Goal: Transaction & Acquisition: Purchase product/service

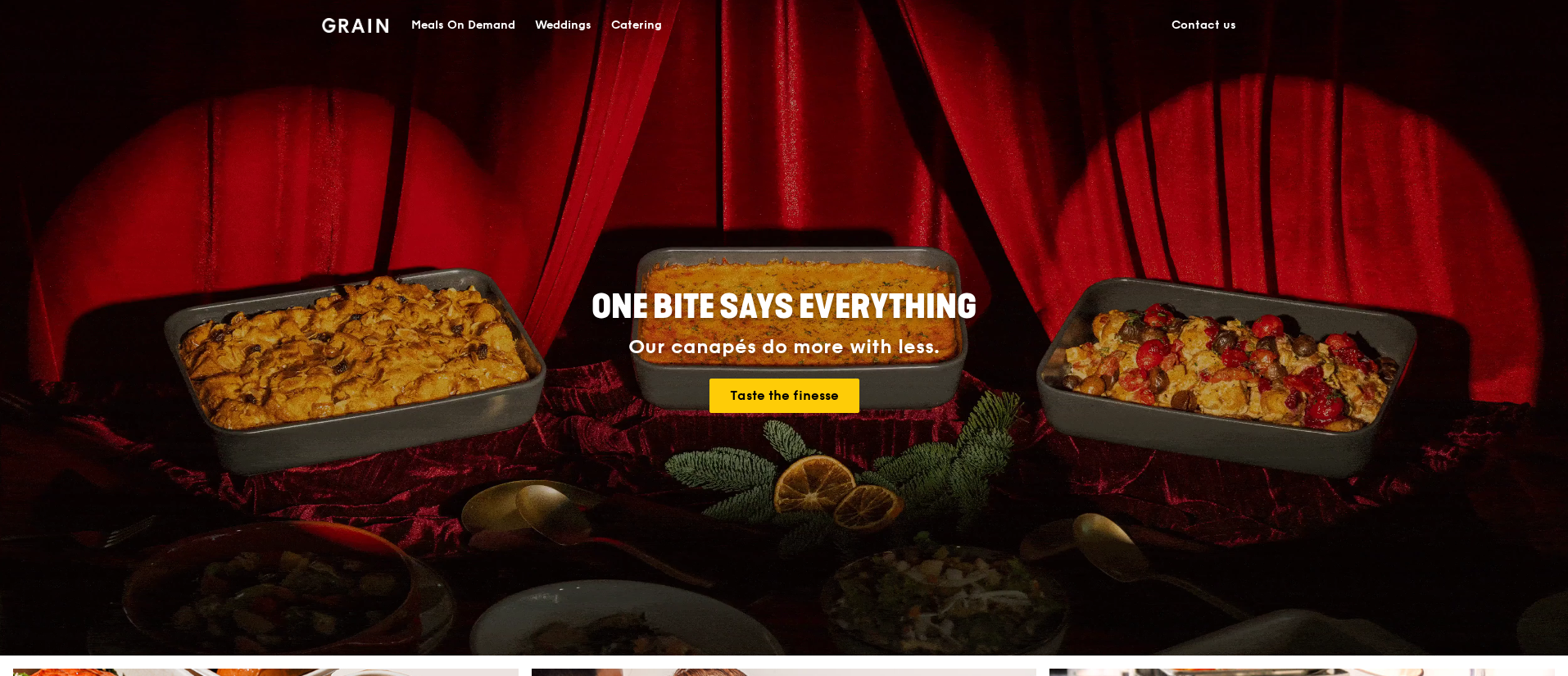
click at [442, 23] on div "Meals On Demand" at bounding box center [463, 25] width 104 height 50
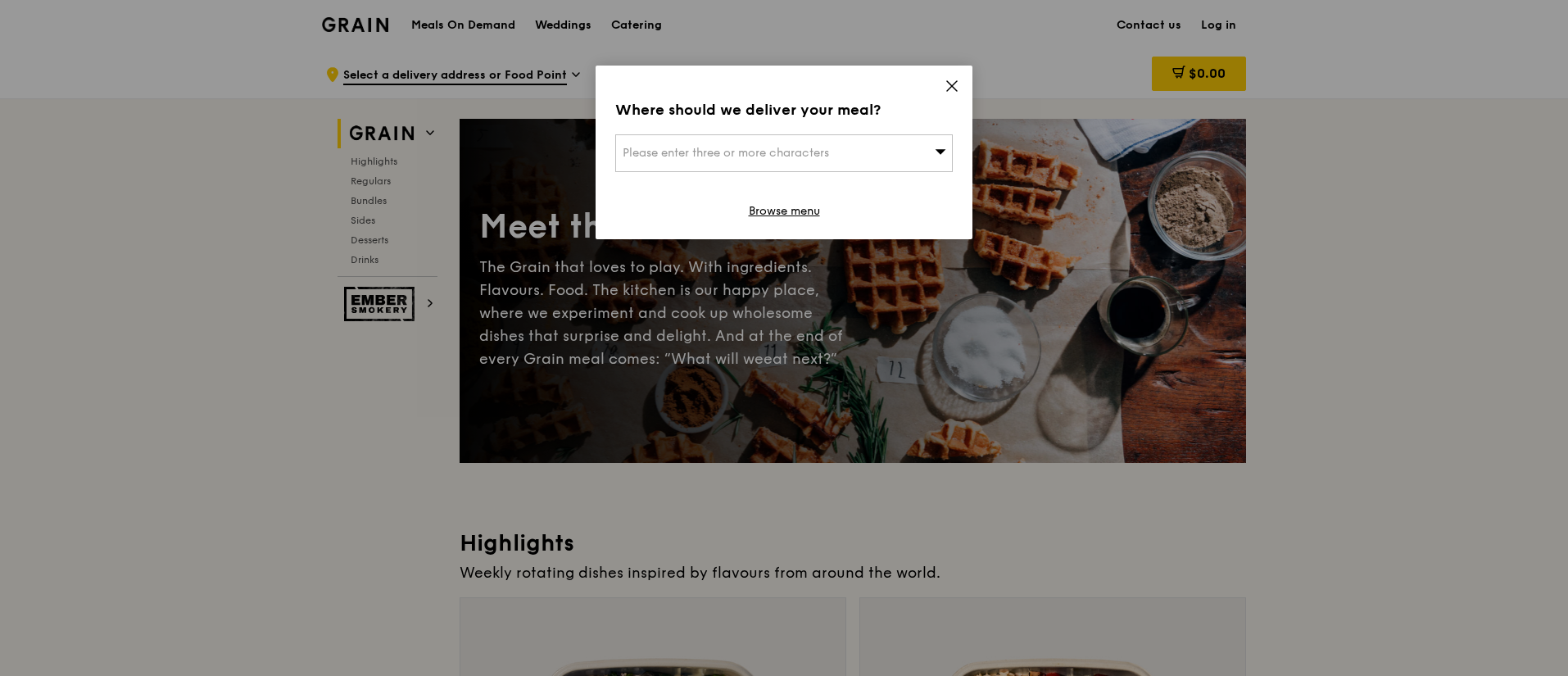
click at [884, 149] on div "Please enter three or more characters" at bounding box center [784, 153] width 337 height 38
click at [802, 152] on input "search" at bounding box center [784, 153] width 336 height 36
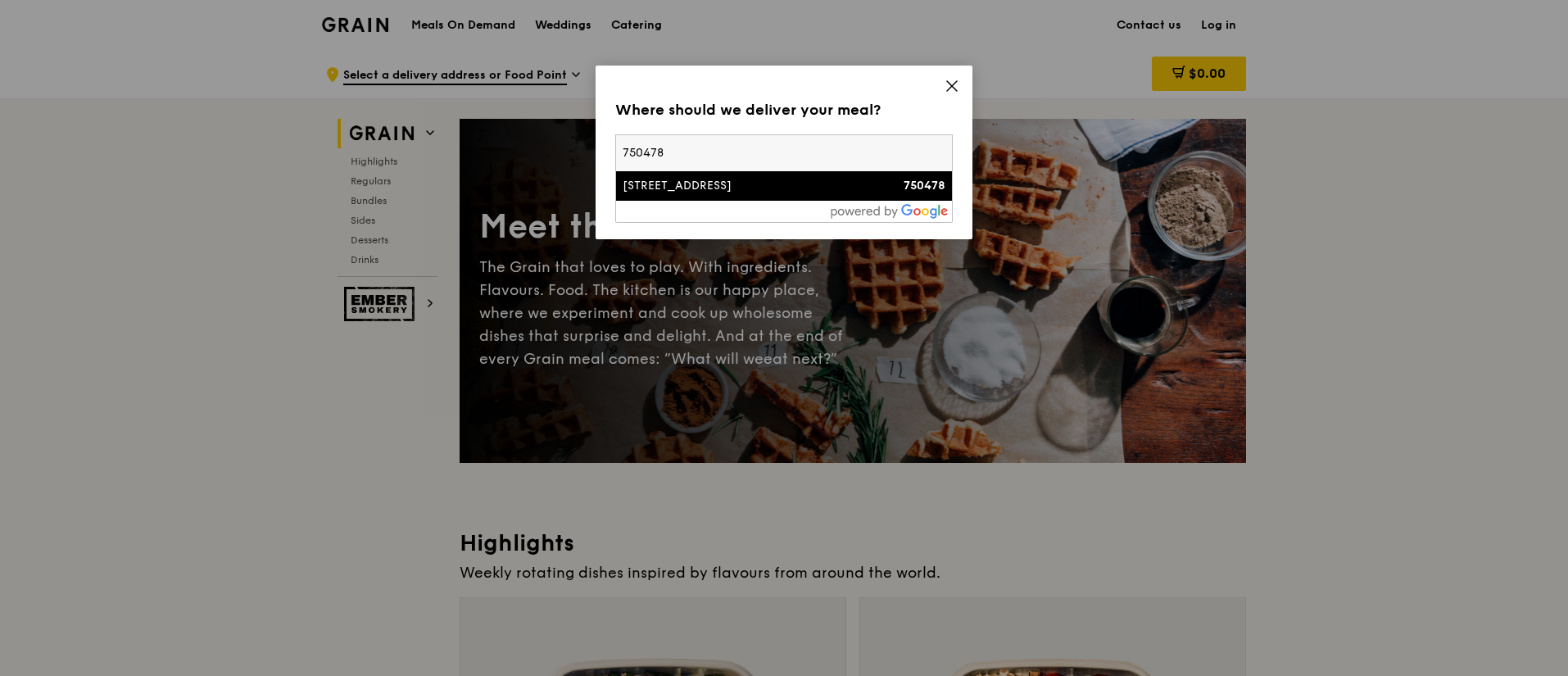
type input "750478"
click at [712, 187] on div "[STREET_ADDRESS]" at bounding box center [744, 186] width 243 height 16
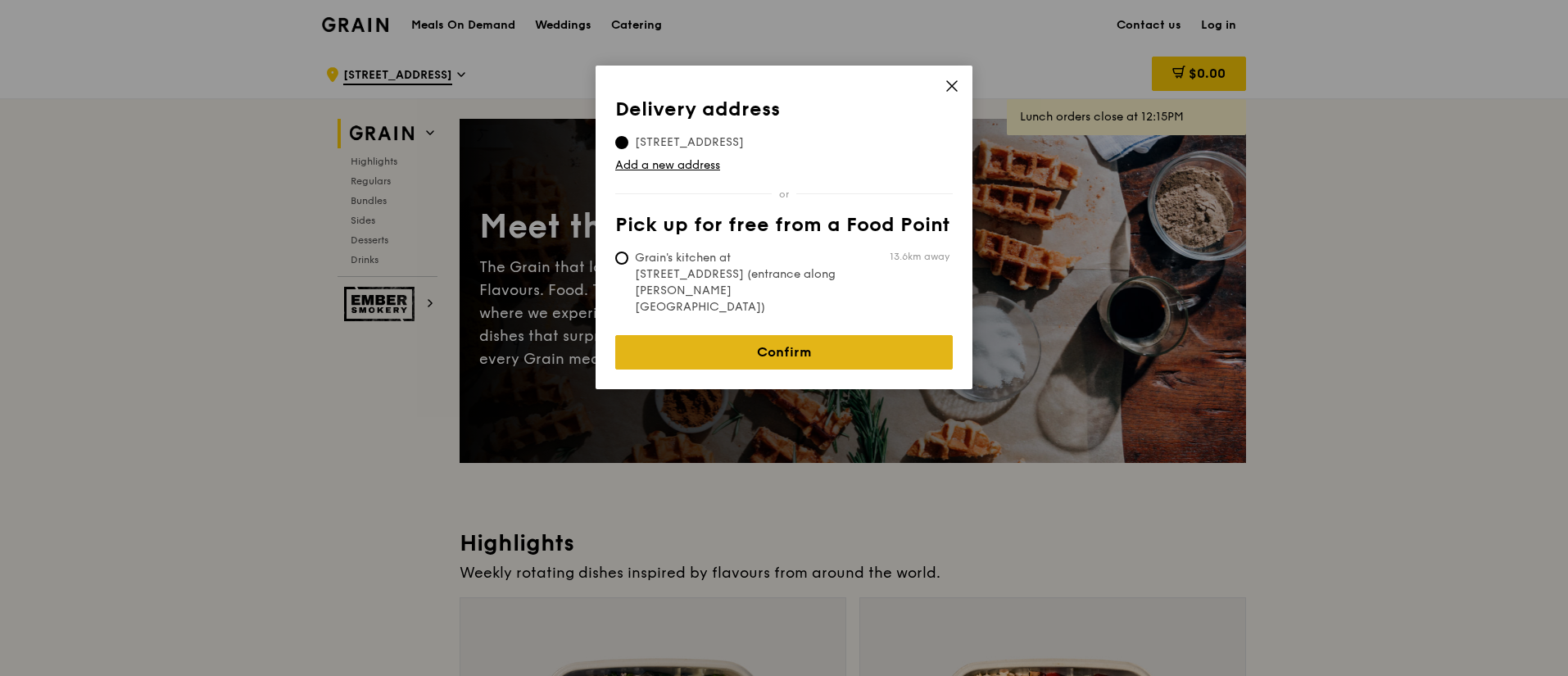
click at [737, 335] on link "Confirm" at bounding box center [784, 352] width 337 height 34
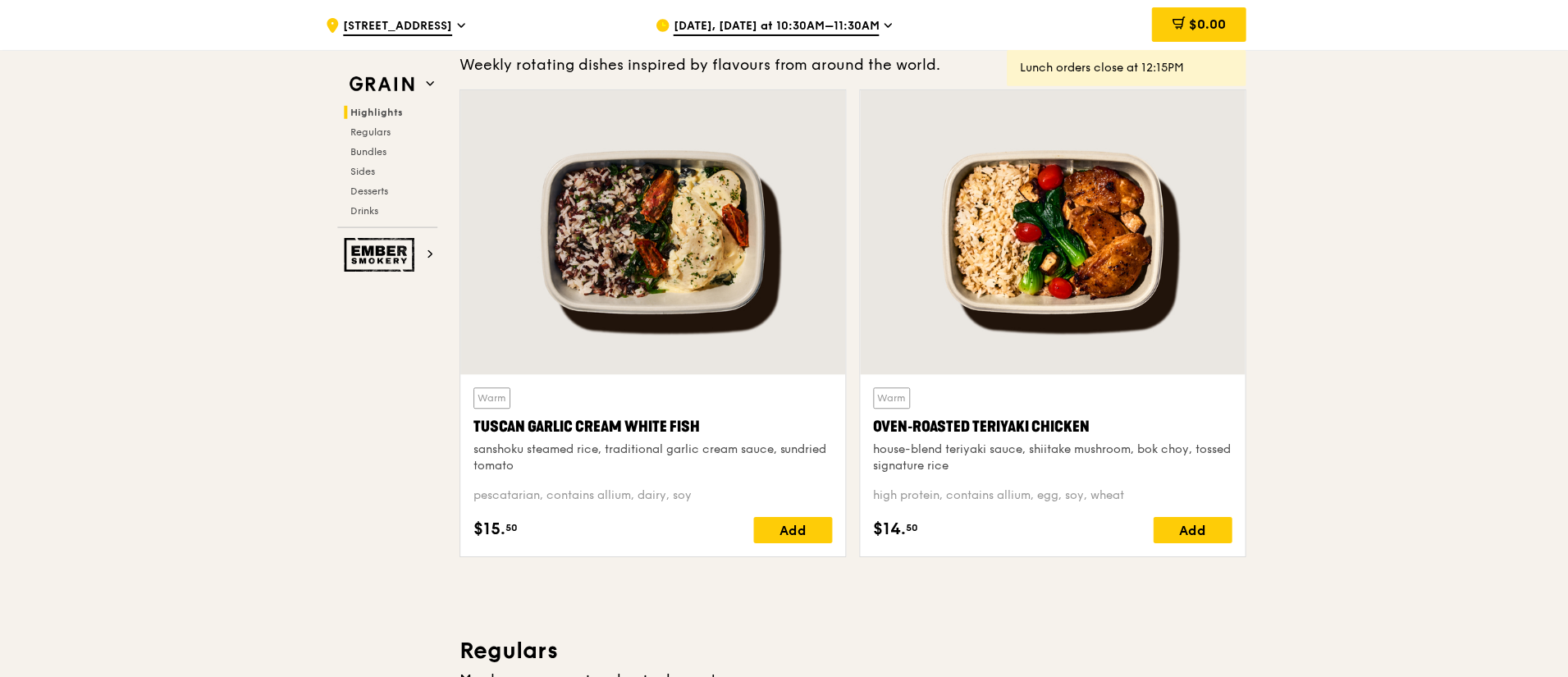
scroll to position [519, 0]
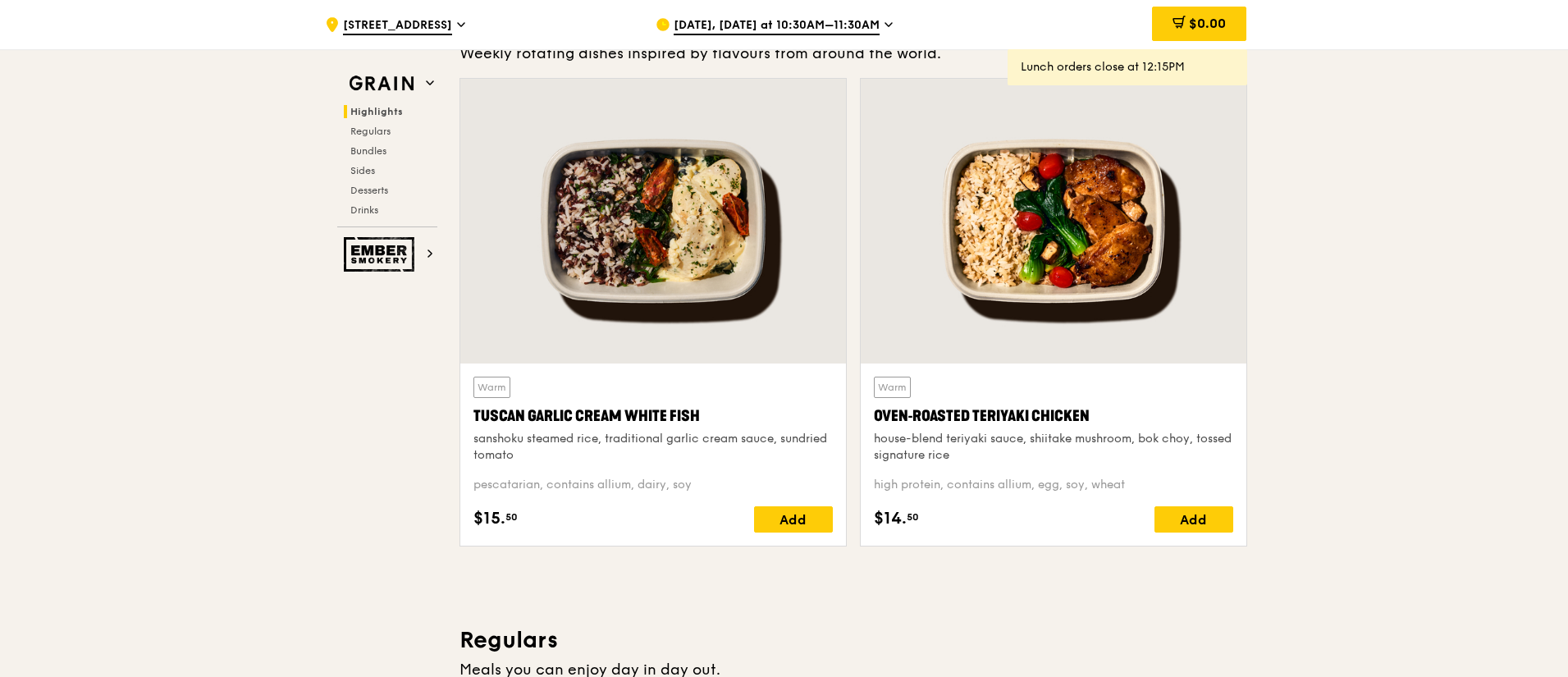
drag, startPoint x: 1566, startPoint y: 73, endPoint x: 1565, endPoint y: 97, distance: 24.0
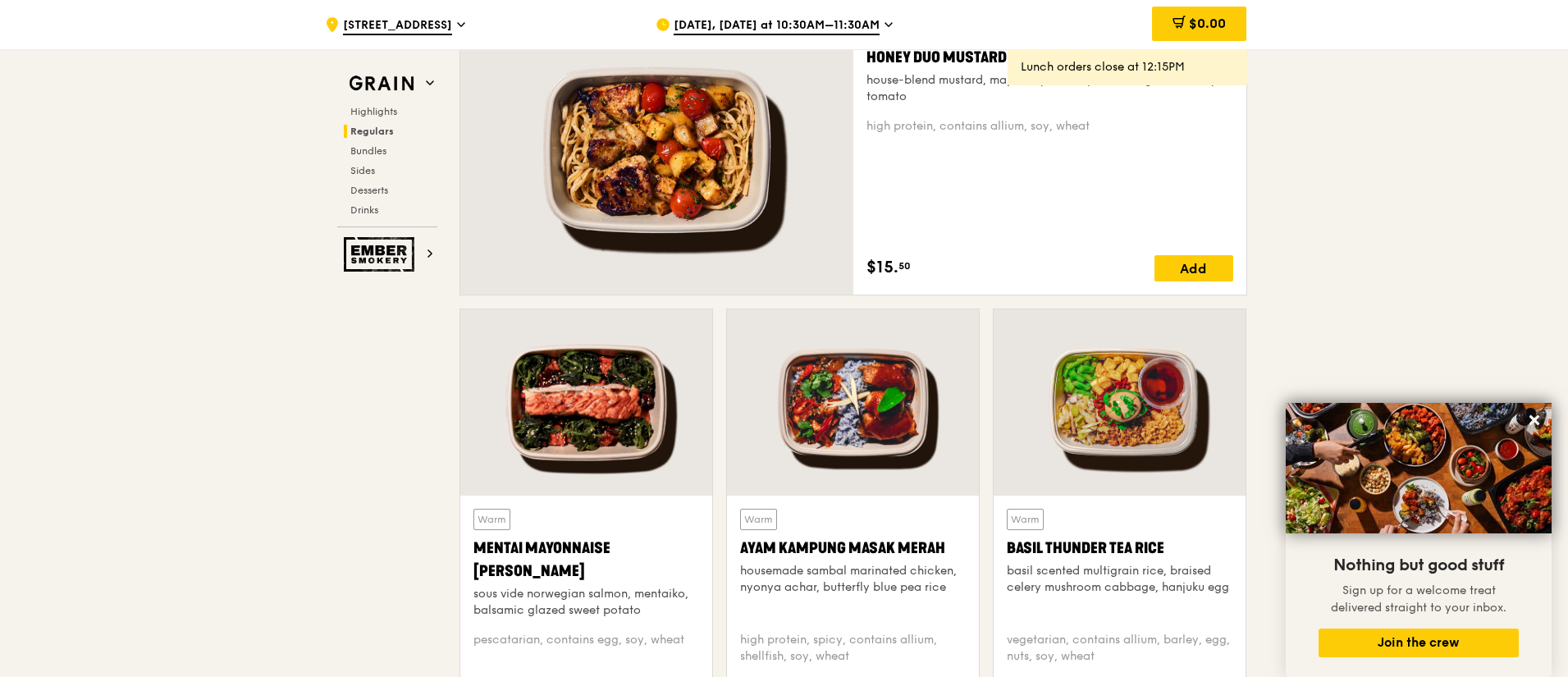
scroll to position [1214, 0]
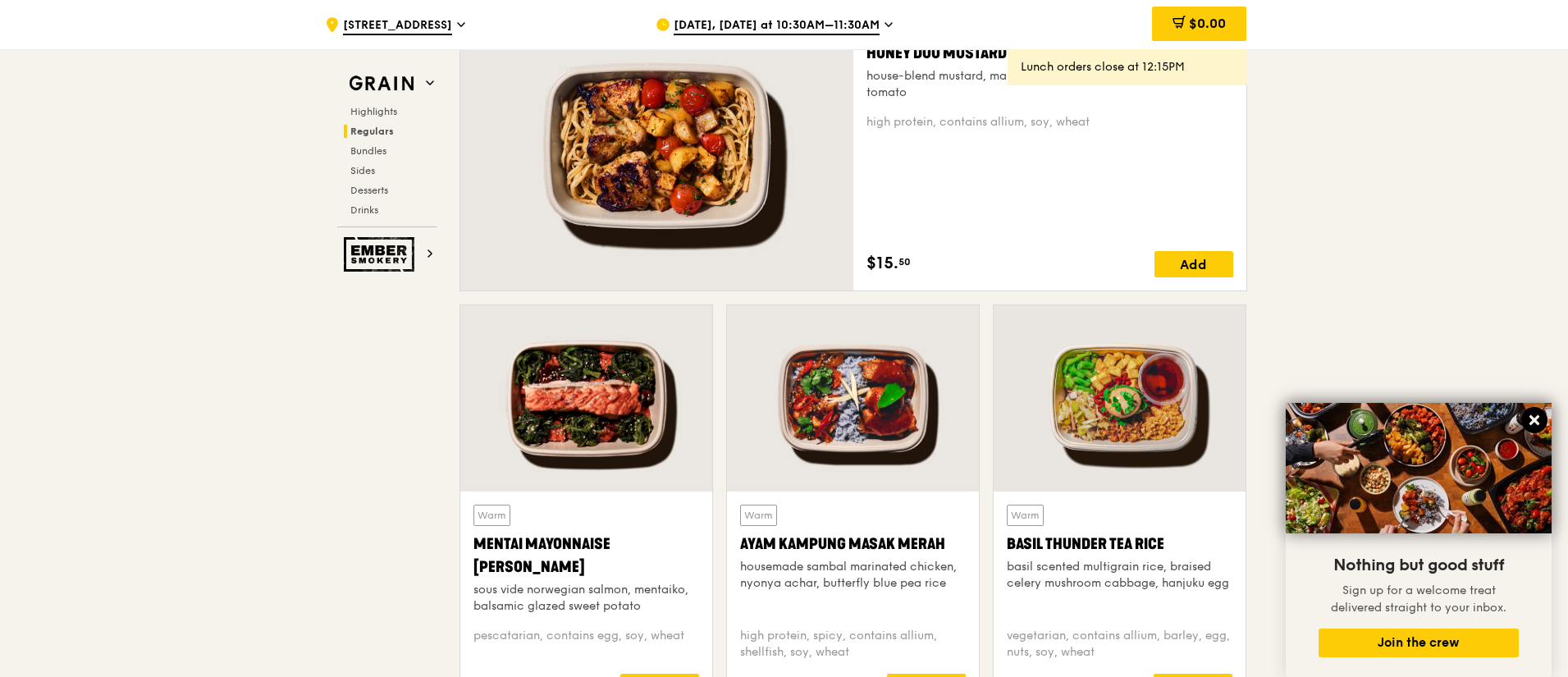
click at [1533, 422] on icon at bounding box center [1534, 420] width 10 height 10
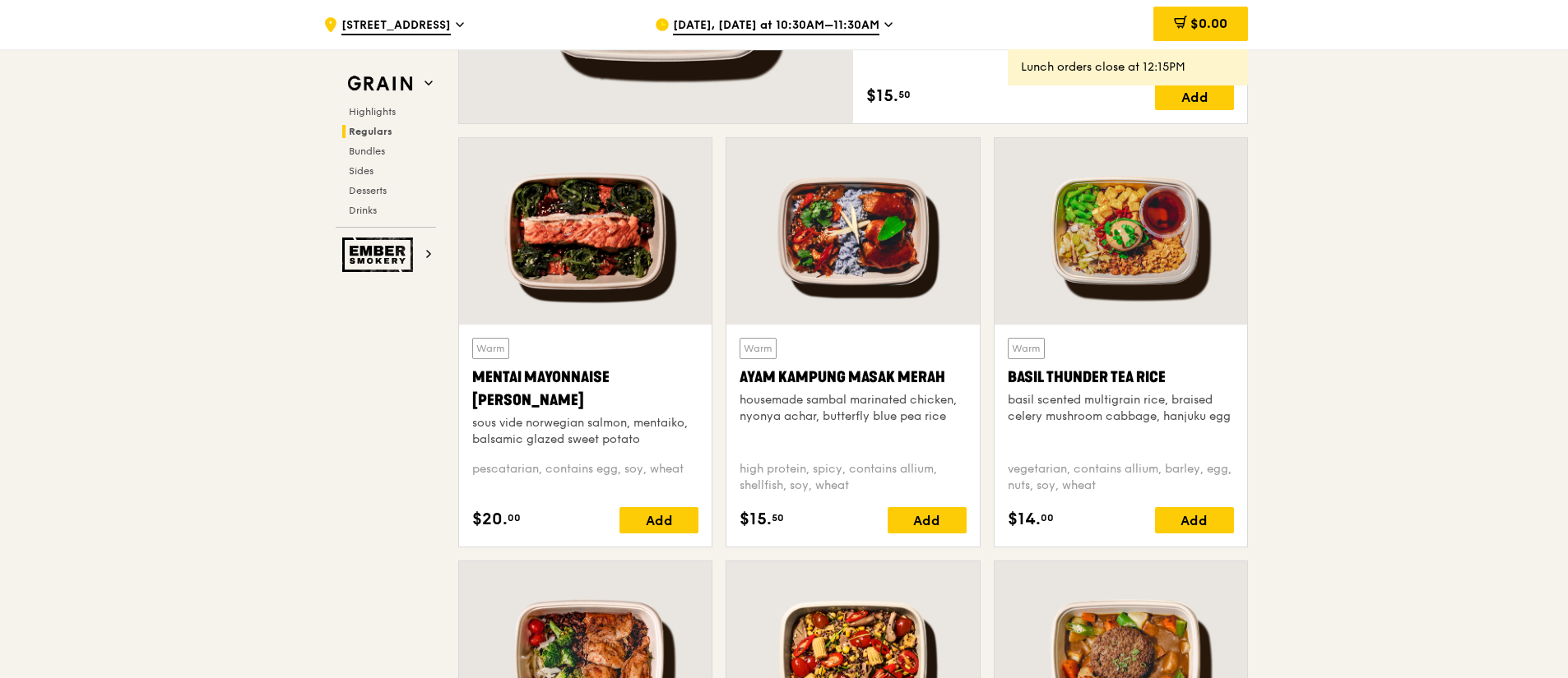
scroll to position [1535, 0]
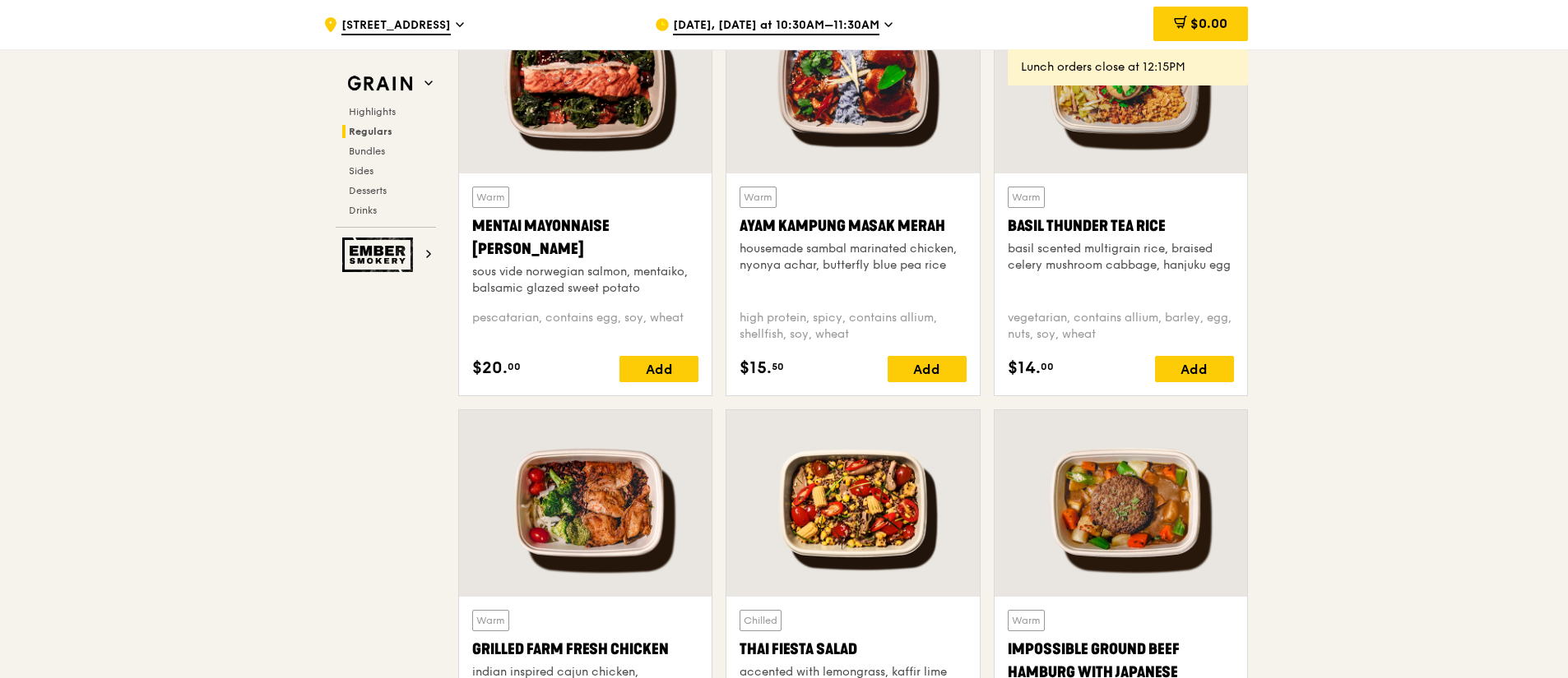
drag, startPoint x: 1566, startPoint y: 174, endPoint x: 1567, endPoint y: 190, distance: 16.0
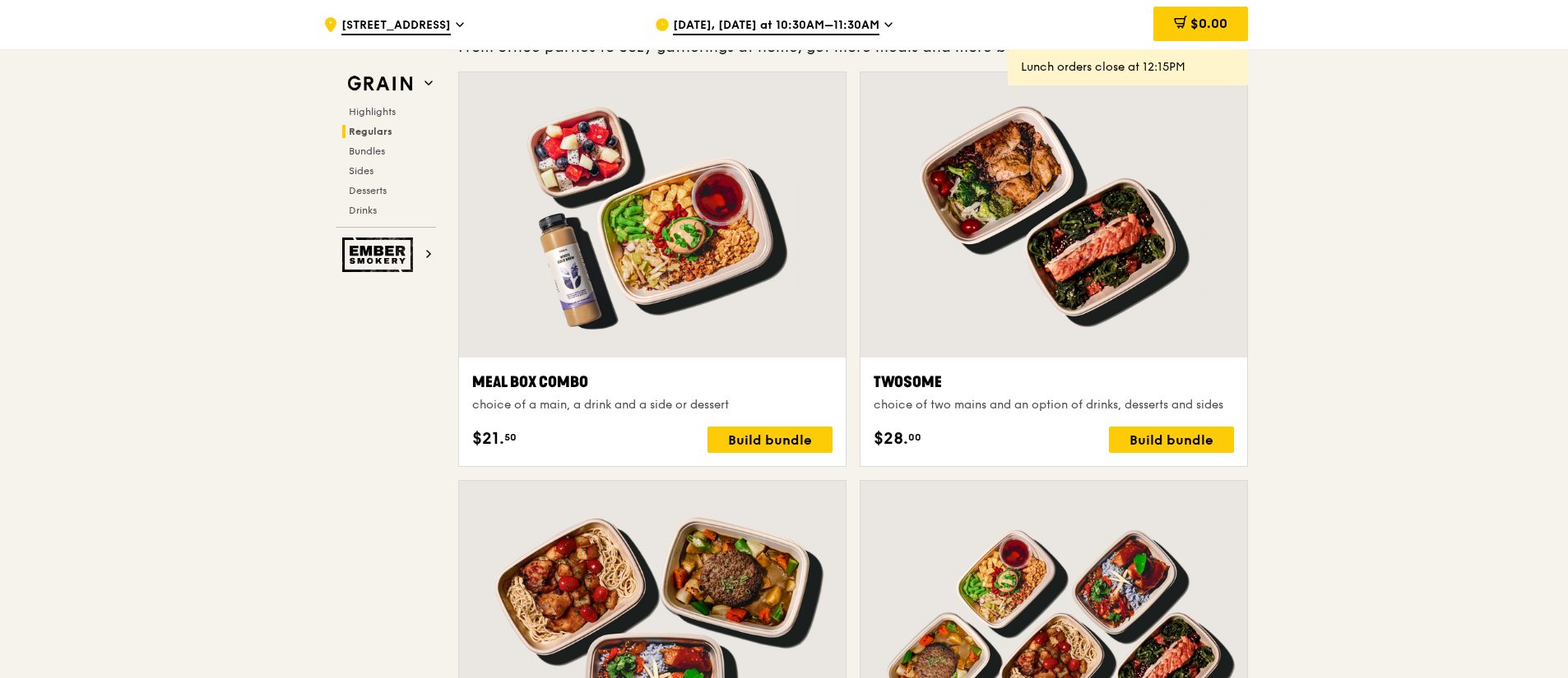
scroll to position [2431, 0]
drag, startPoint x: 1567, startPoint y: 235, endPoint x: 1568, endPoint y: 253, distance: 18.0
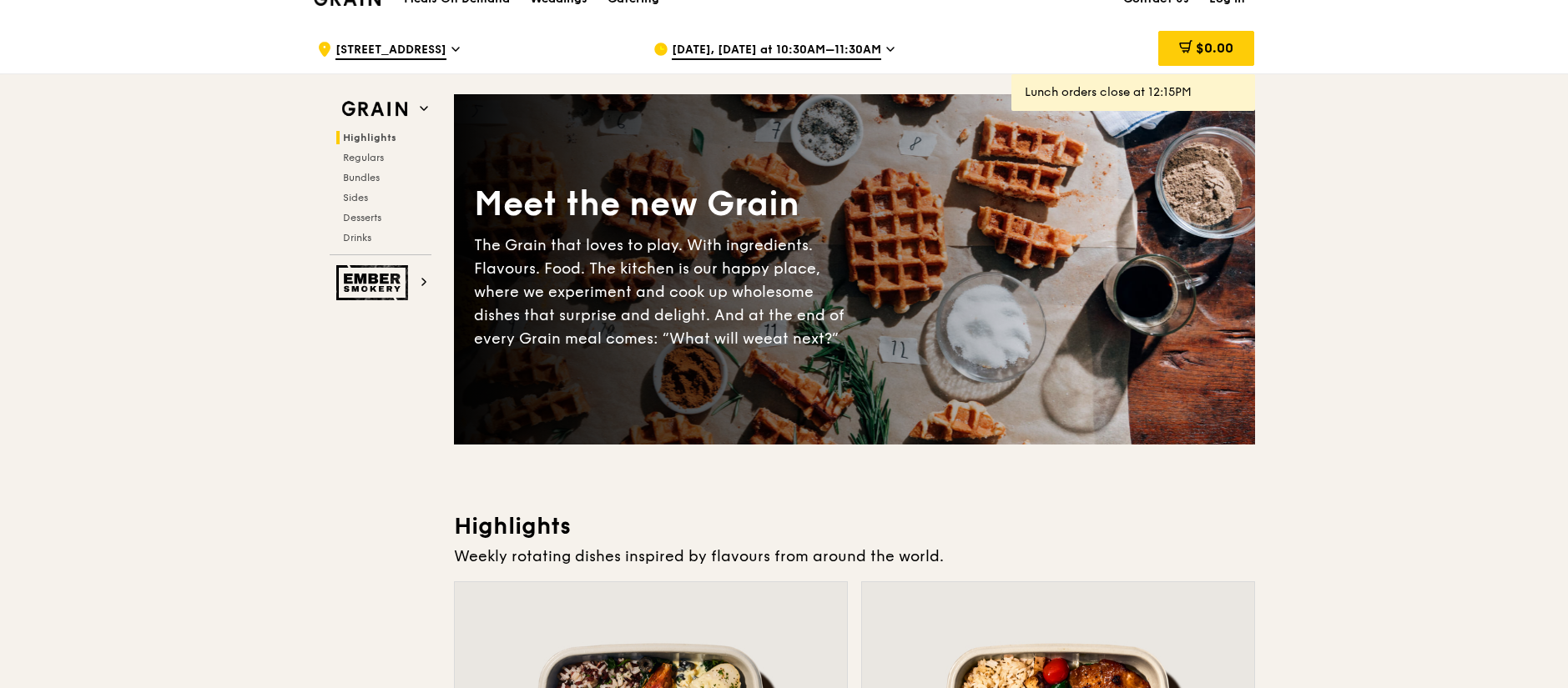
scroll to position [0, 0]
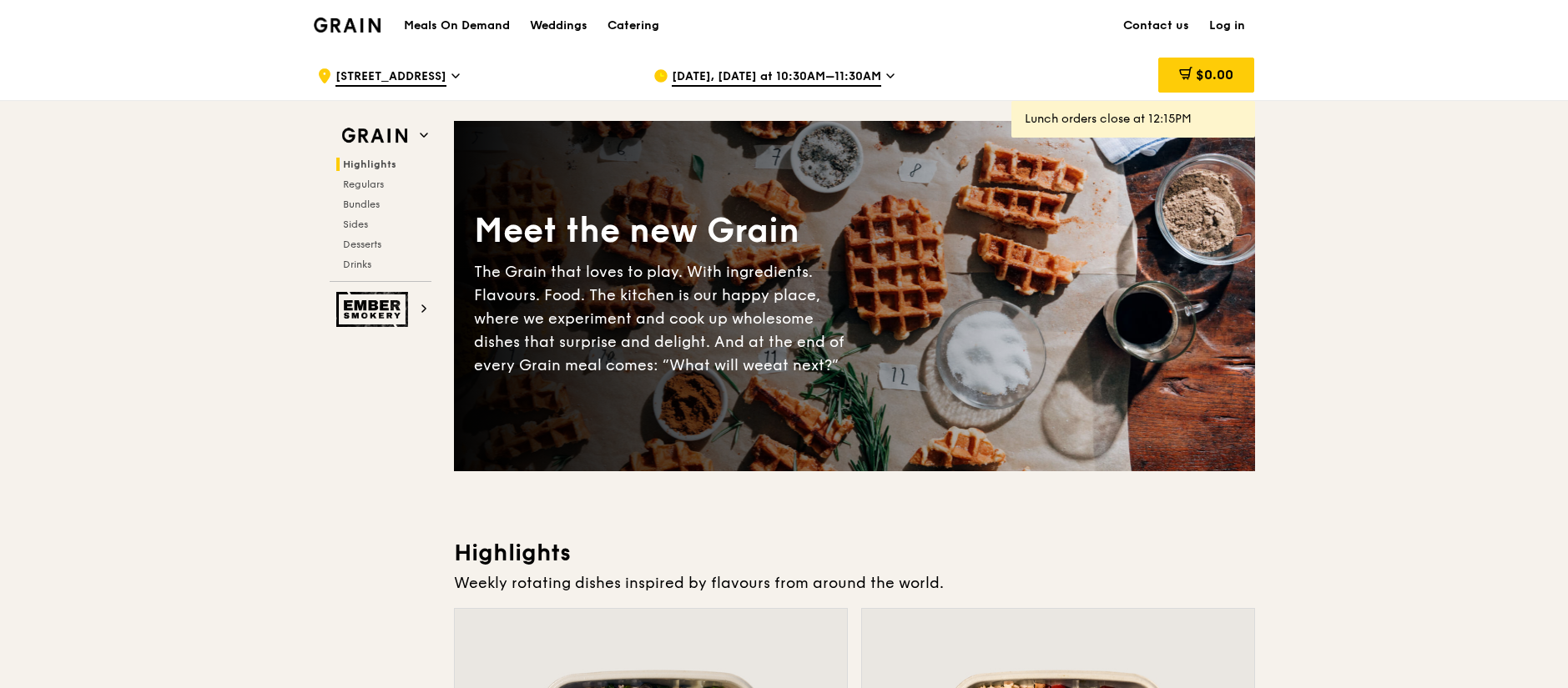
click at [865, 72] on span "[DATE], [DATE] at 10:30AM–11:30AM" at bounding box center [776, 78] width 210 height 18
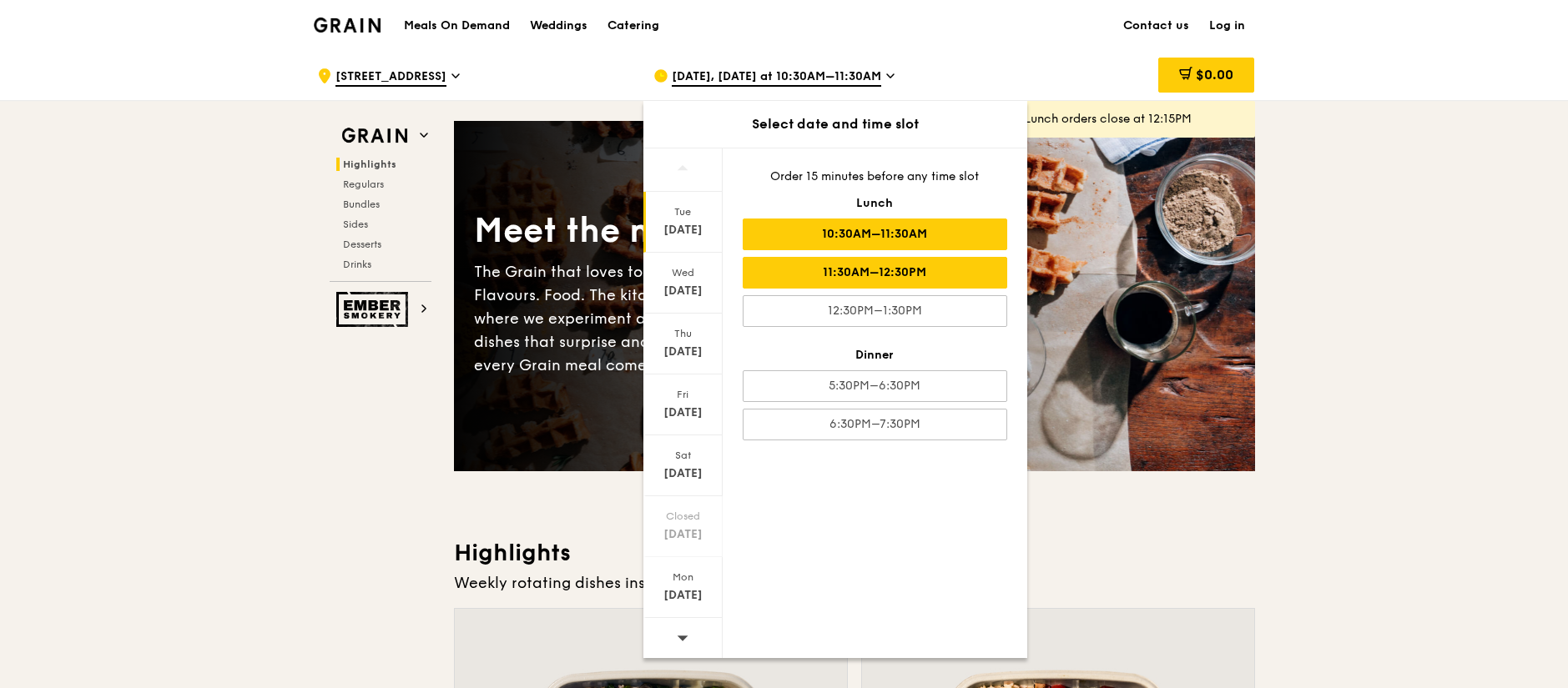
click at [904, 279] on div "11:30AM–12:30PM" at bounding box center [874, 272] width 265 height 32
click at [989, 60] on div "$0.00" at bounding box center [1120, 76] width 269 height 50
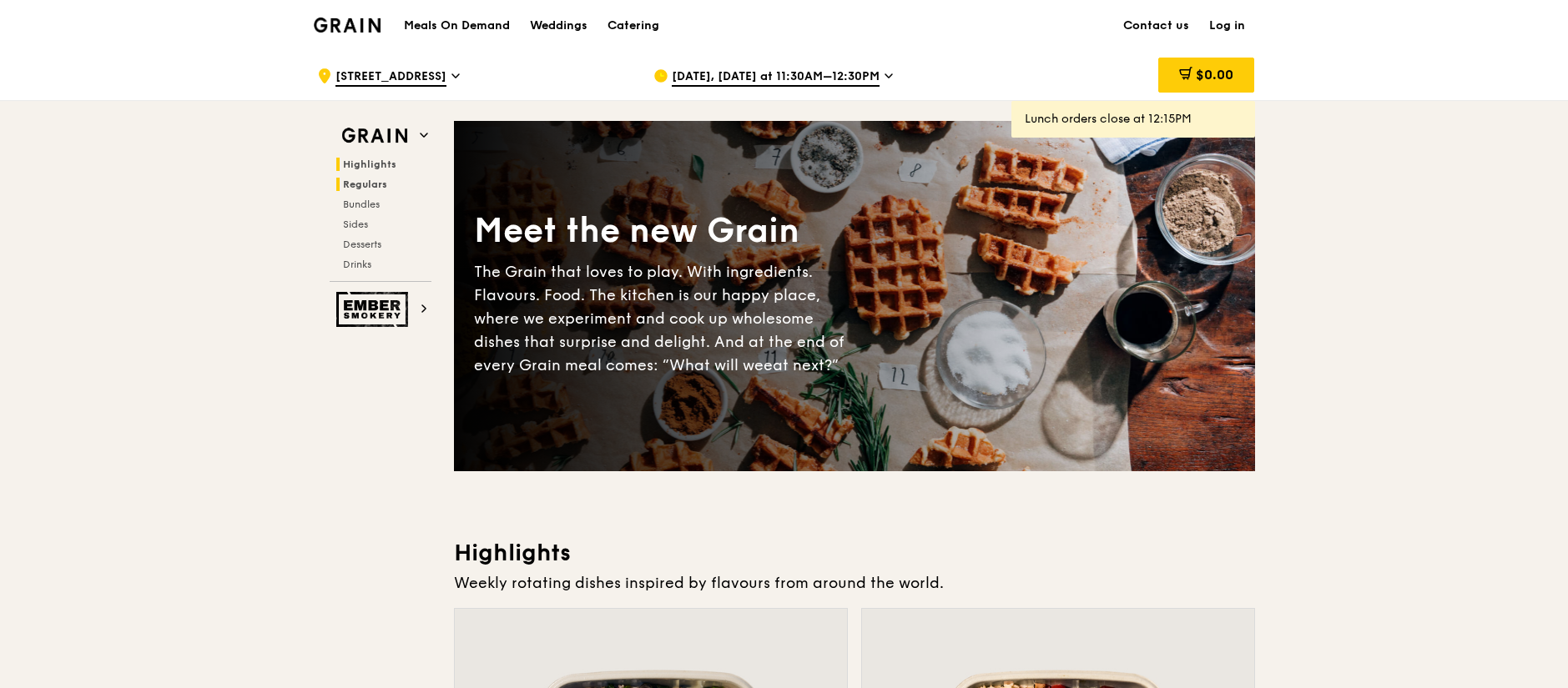
click at [376, 186] on span "Regulars" at bounding box center [365, 184] width 44 height 12
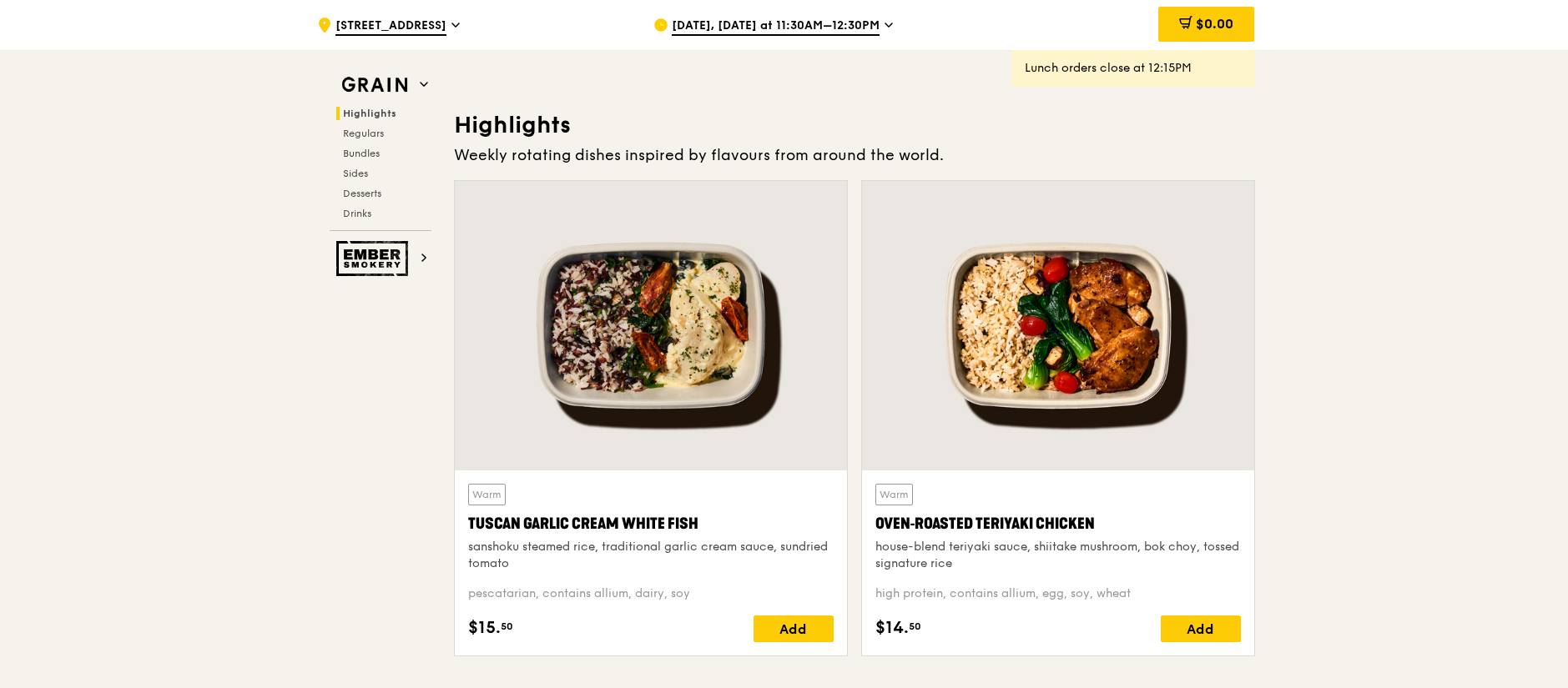
scroll to position [448, 0]
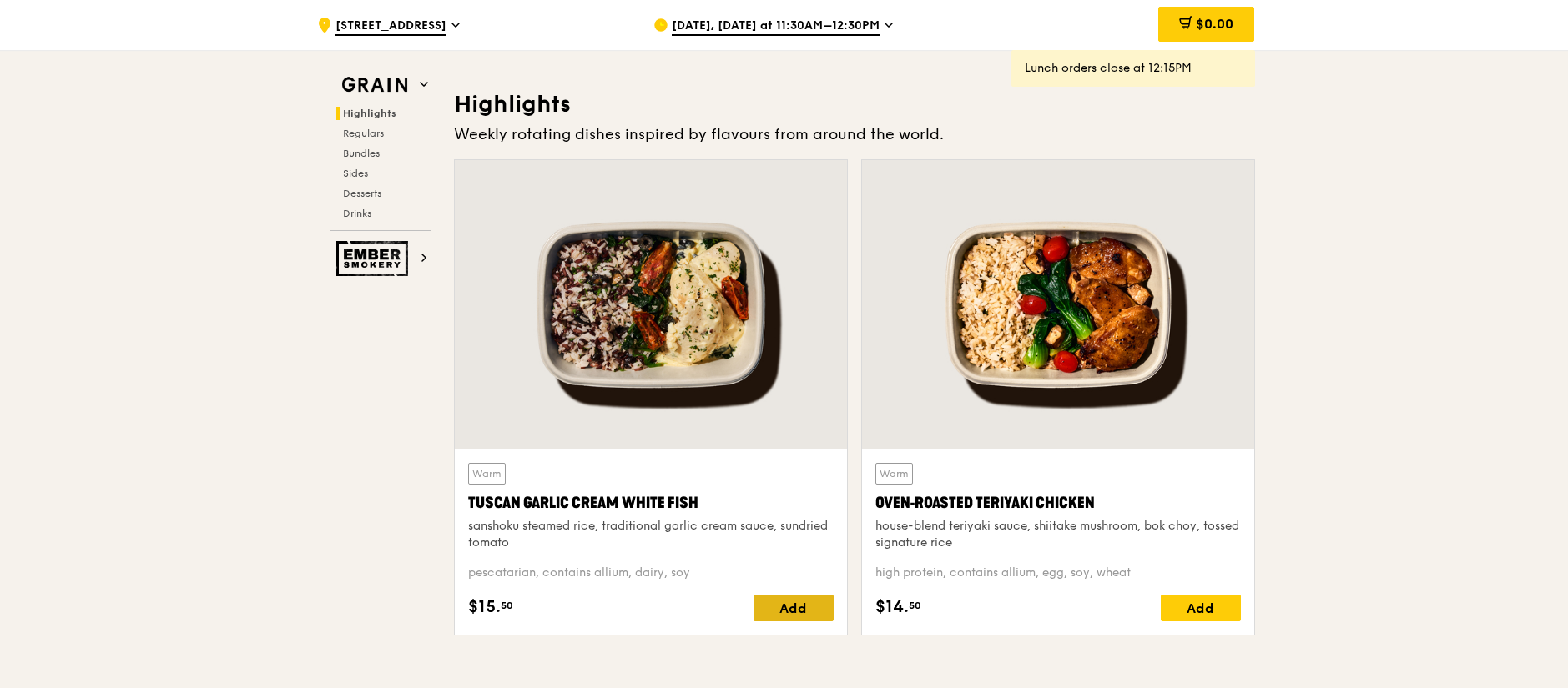
click at [791, 608] on div "Add" at bounding box center [793, 607] width 80 height 27
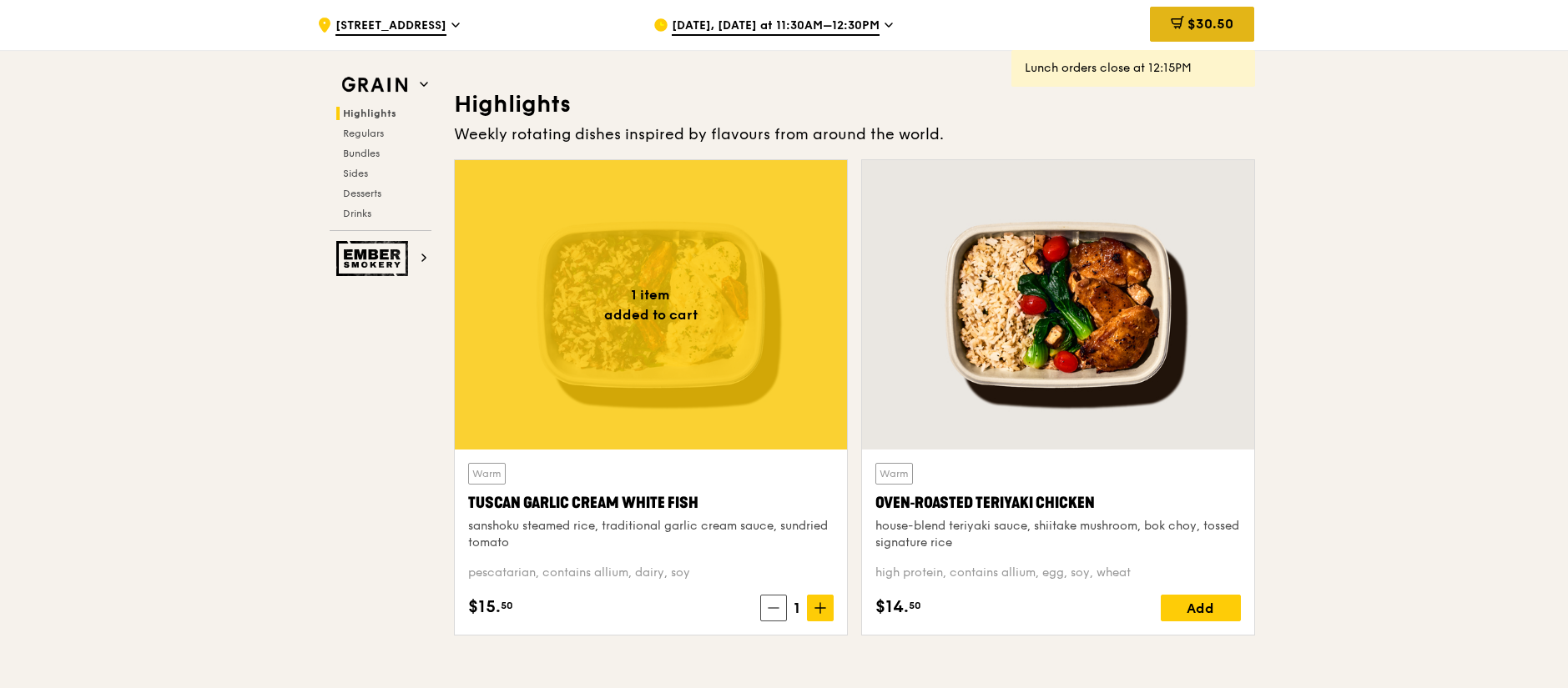
click at [1196, 27] on span "$30.50" at bounding box center [1211, 23] width 46 height 16
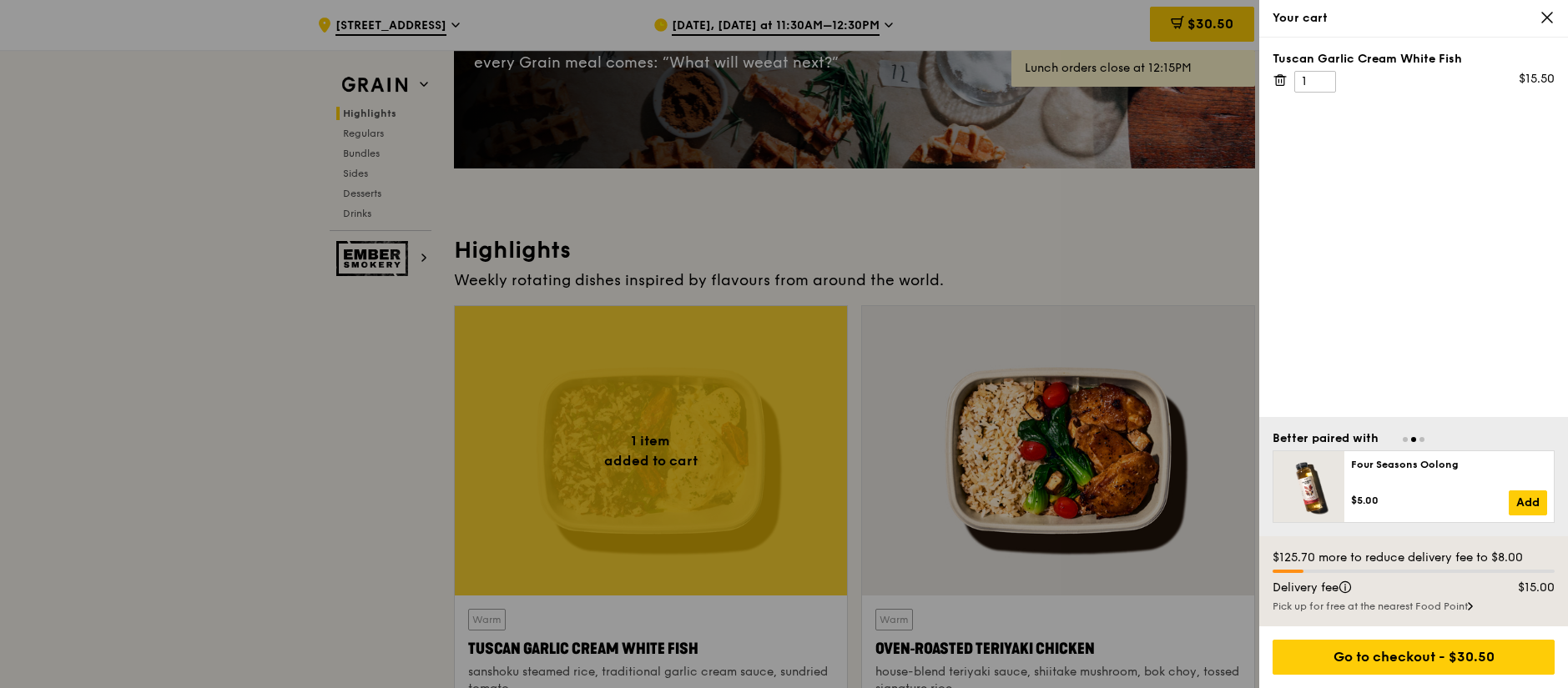
scroll to position [405, 0]
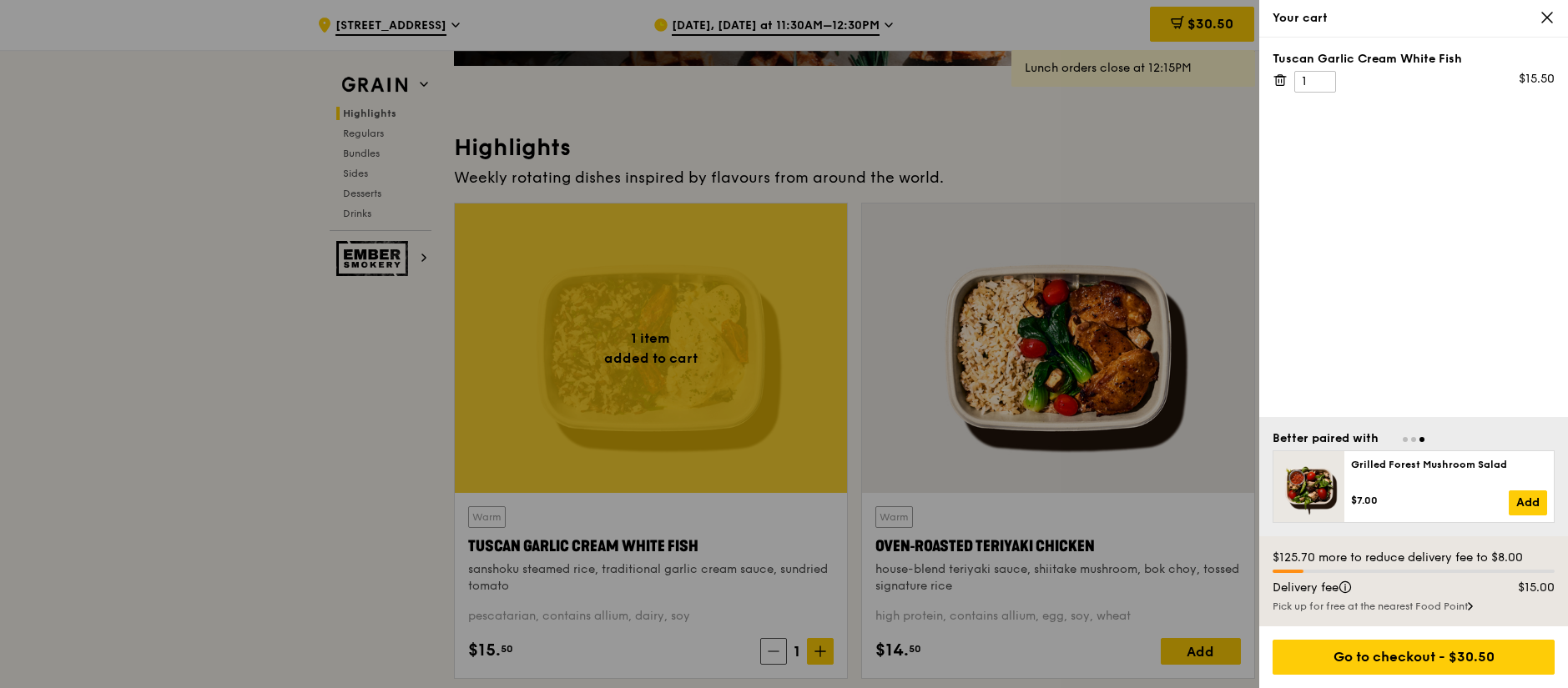
click at [1413, 439] on span "Go to slide 2" at bounding box center [1413, 439] width 5 height 5
click at [1404, 441] on span "Go to slide 1" at bounding box center [1405, 439] width 5 height 5
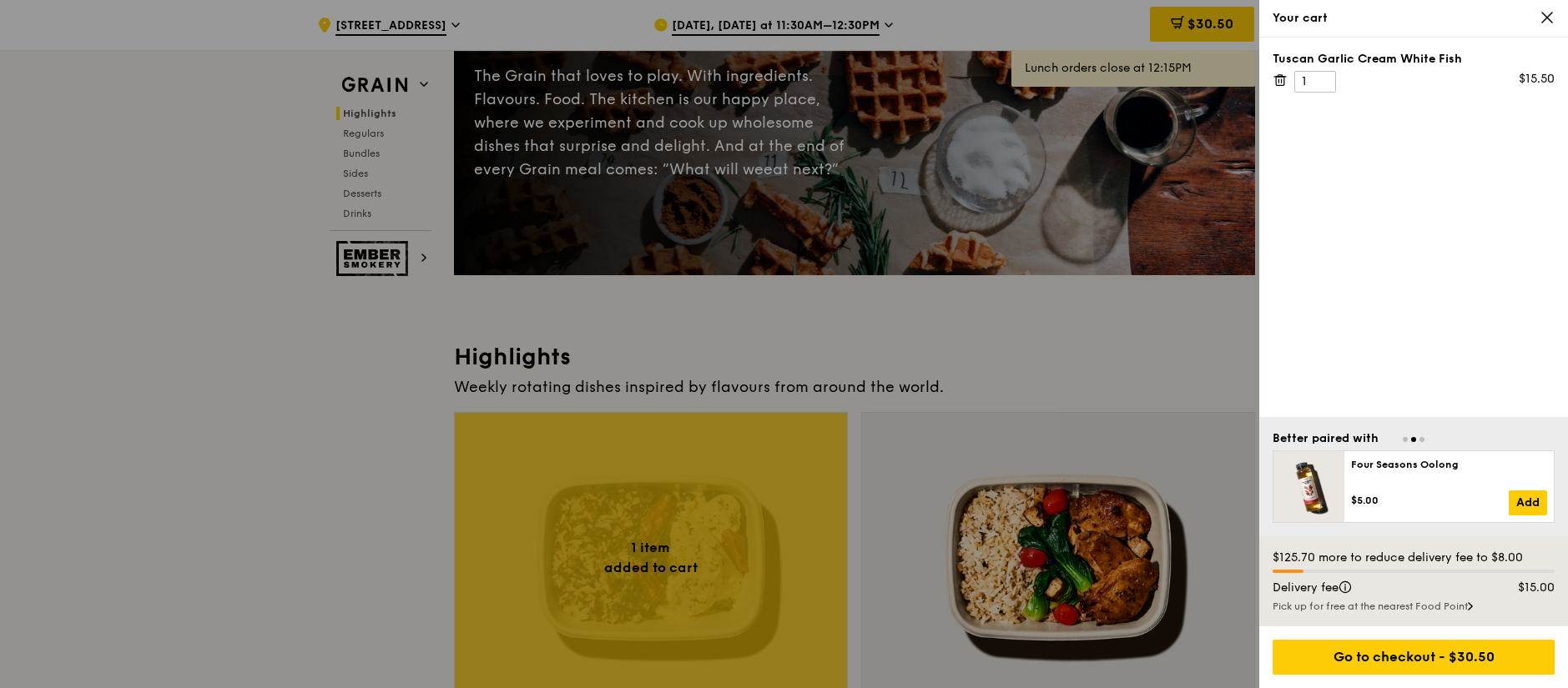
scroll to position [355, 0]
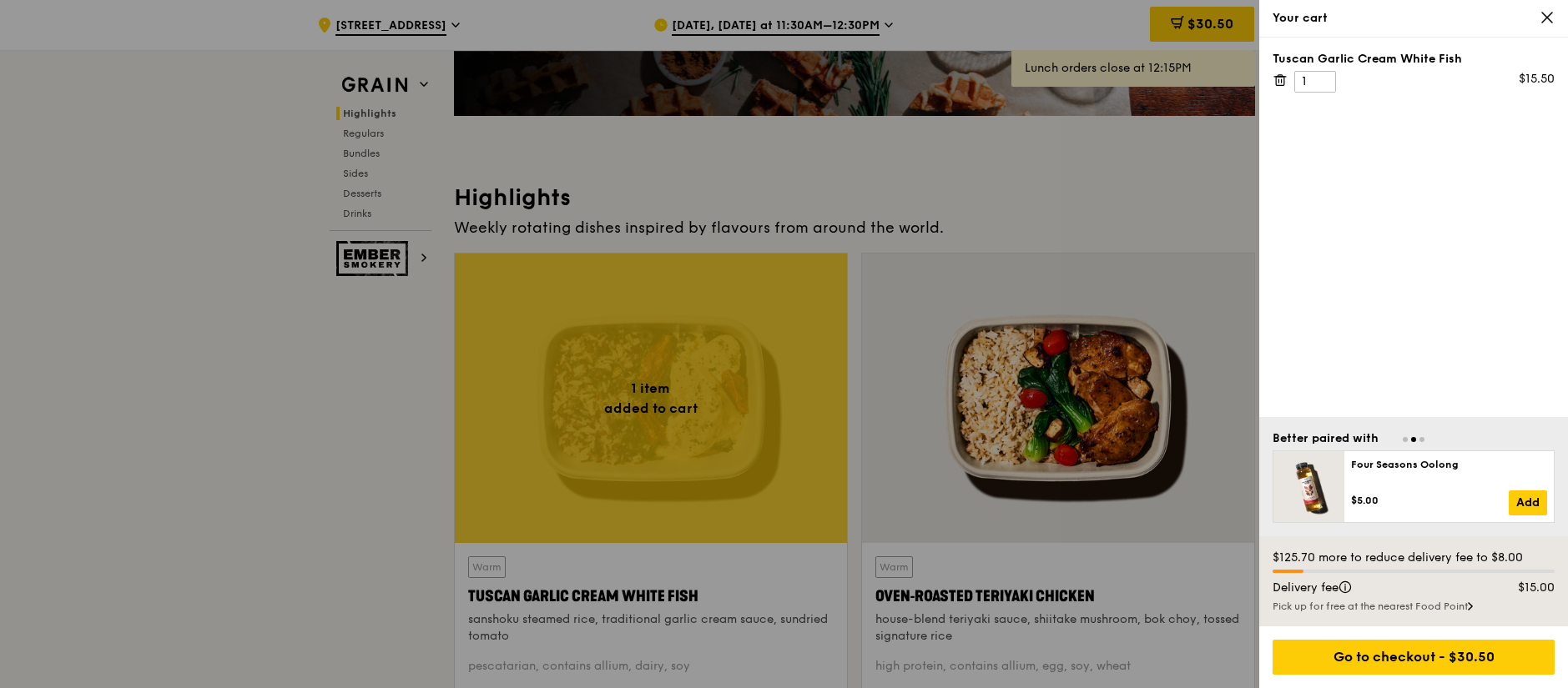
click at [1460, 611] on div "Pick up for free at the nearest Food Point" at bounding box center [1414, 606] width 282 height 14
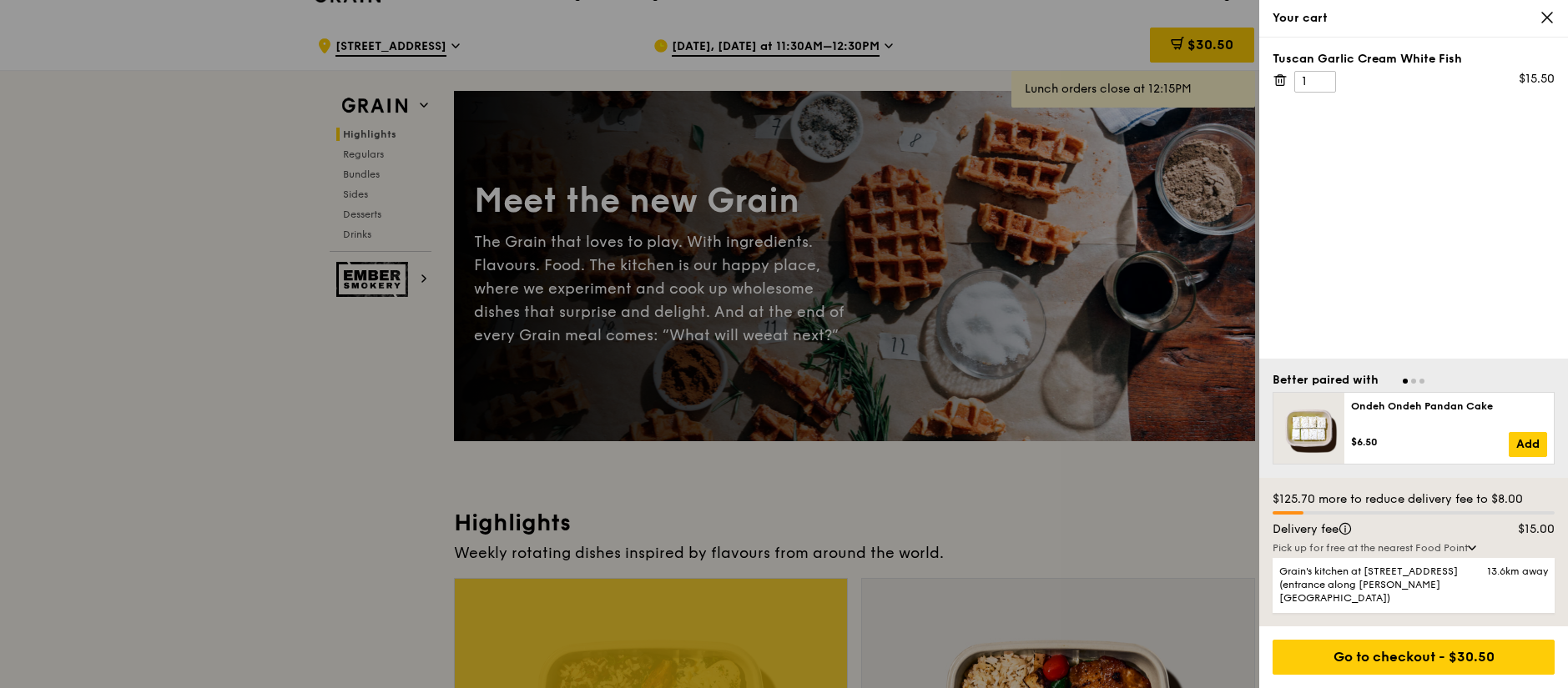
scroll to position [120, 0]
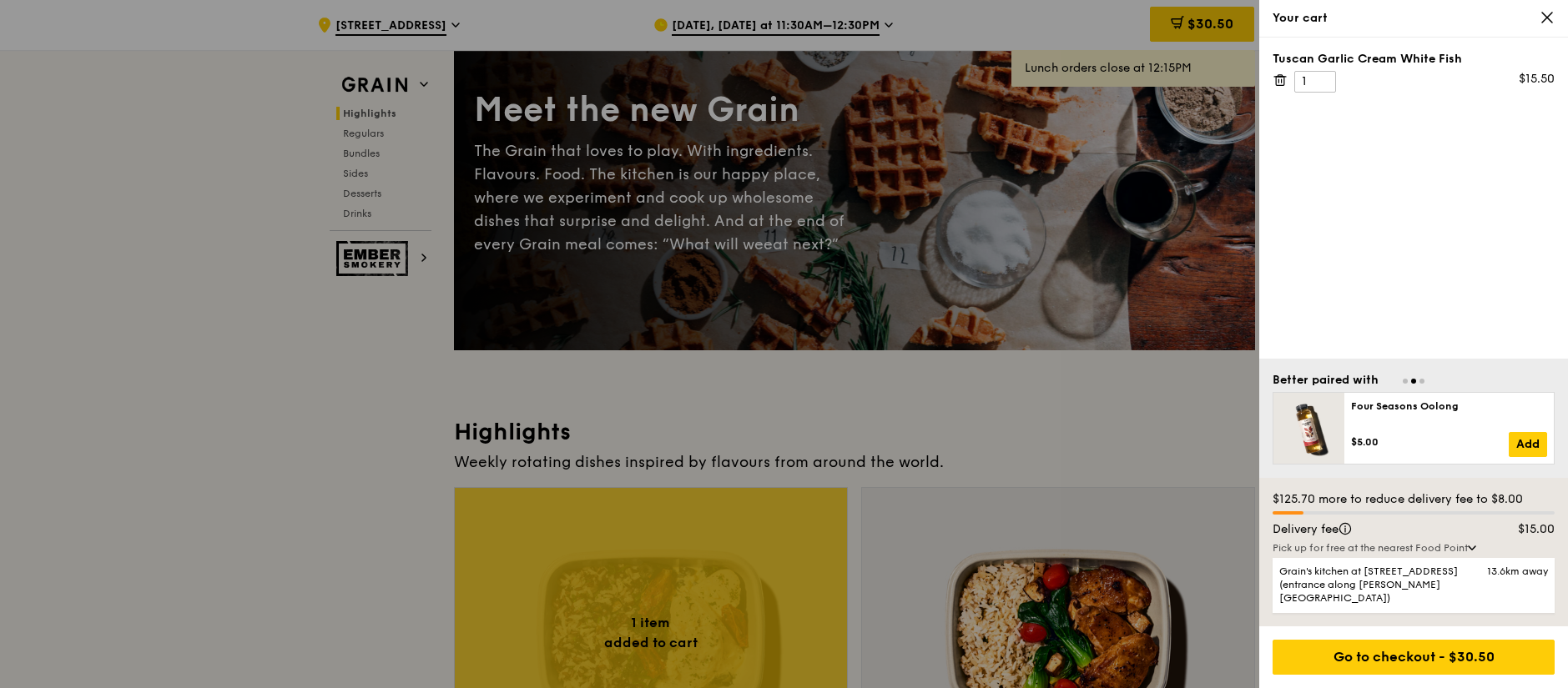
click at [1282, 81] on icon at bounding box center [1280, 80] width 15 height 15
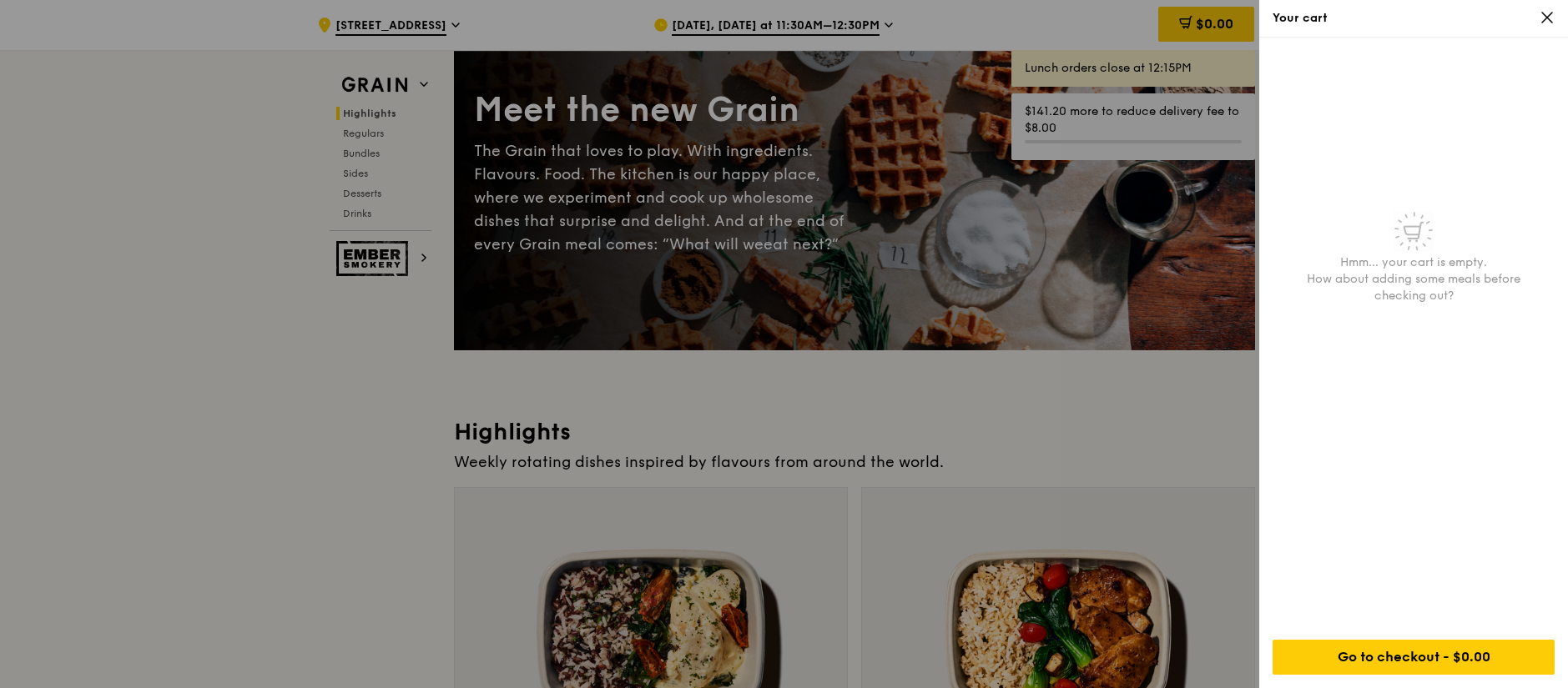
click at [1547, 19] on icon at bounding box center [1547, 17] width 15 height 15
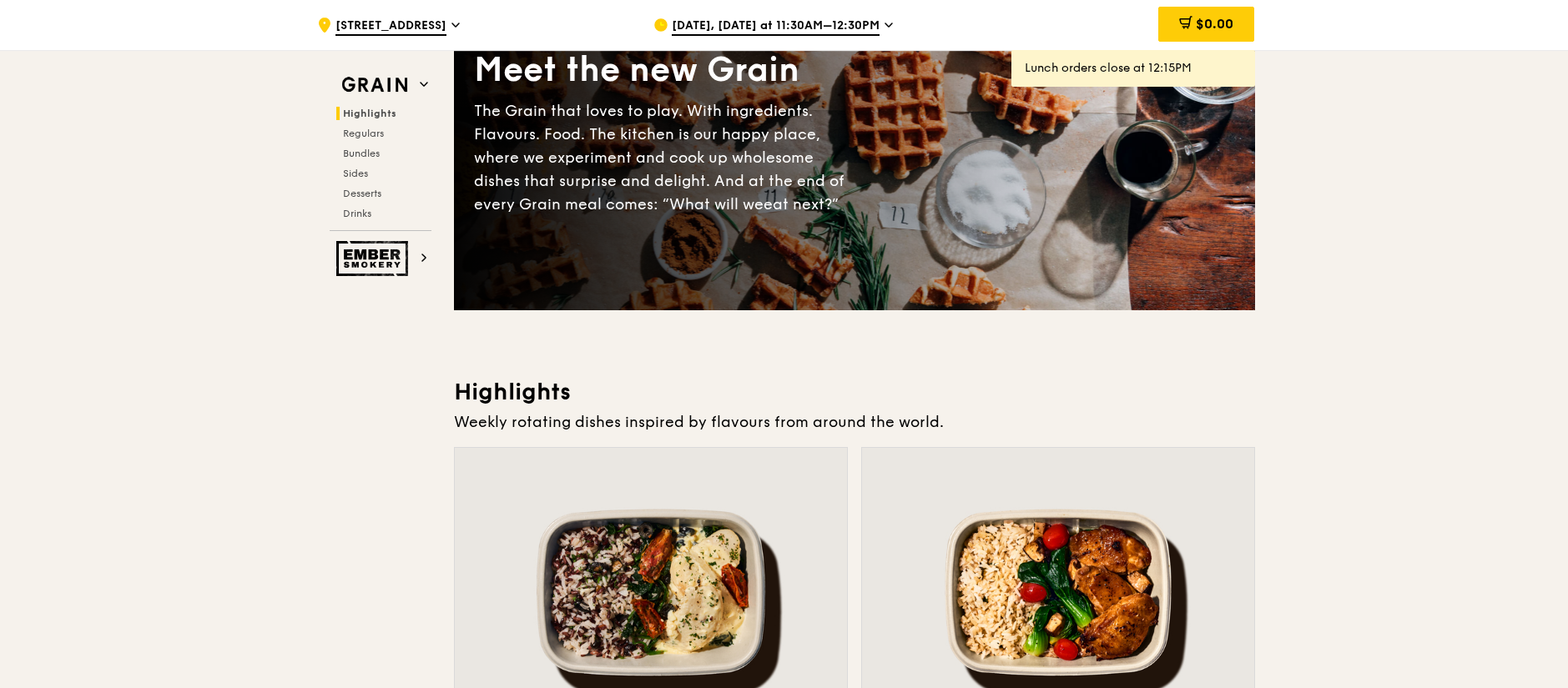
scroll to position [0, 0]
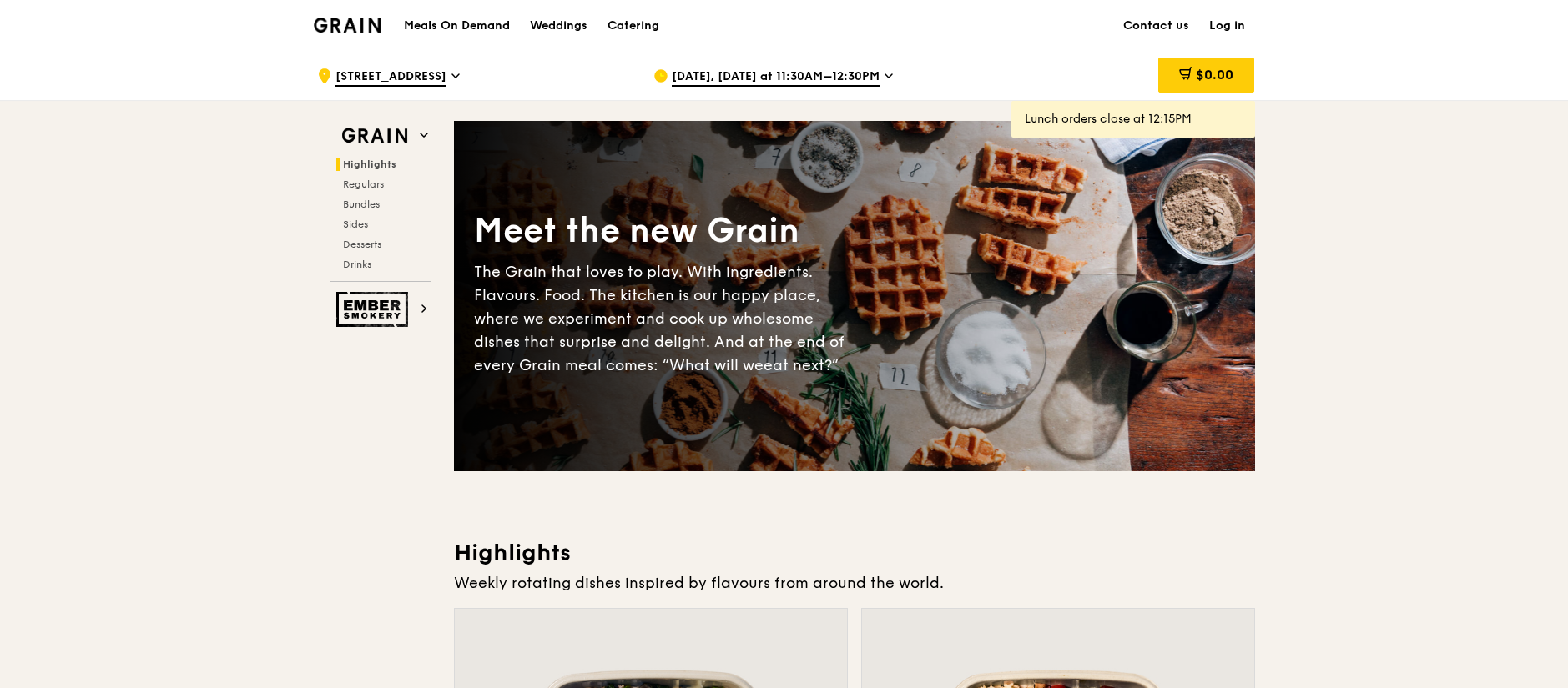
click at [356, 27] on img at bounding box center [347, 25] width 68 height 15
